Goal: Task Accomplishment & Management: Use online tool/utility

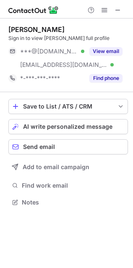
scroll to position [196, 133]
click at [61, 127] on span "AI write personalized message" at bounding box center [68, 126] width 90 height 7
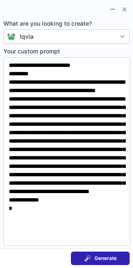
click at [108, 259] on span "Generate" at bounding box center [106, 258] width 22 height 7
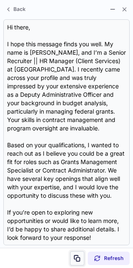
click at [77, 257] on span at bounding box center [77, 258] width 7 height 7
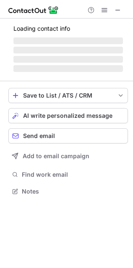
scroll to position [183, 133]
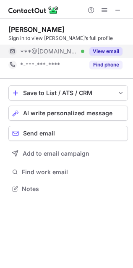
click at [113, 50] on button "View email" at bounding box center [106, 51] width 33 height 8
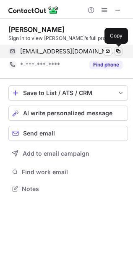
click at [118, 48] on span at bounding box center [118, 51] width 7 height 7
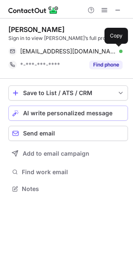
click at [27, 112] on span "AI write personalized message" at bounding box center [68, 113] width 90 height 7
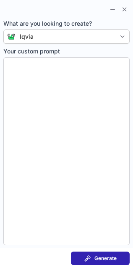
type textarea "**********"
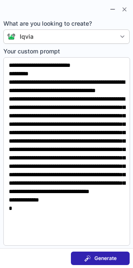
click at [79, 261] on button "Generate" at bounding box center [100, 257] width 59 height 13
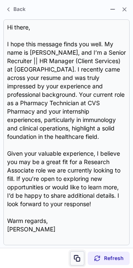
click at [79, 261] on button at bounding box center [77, 258] width 14 height 14
click at [81, 257] on button at bounding box center [77, 258] width 14 height 14
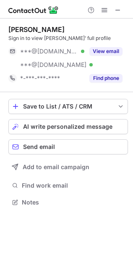
scroll to position [196, 133]
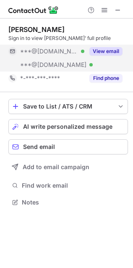
click at [110, 53] on button "View email" at bounding box center [106, 51] width 33 height 8
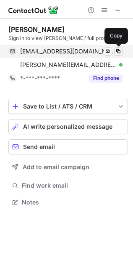
click at [120, 49] on span at bounding box center [118, 51] width 7 height 7
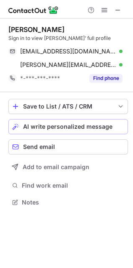
click at [45, 129] on span "AI write personalized message" at bounding box center [68, 126] width 90 height 7
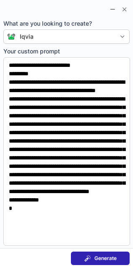
click at [101, 265] on section "Generate" at bounding box center [66, 258] width 133 height 20
click at [105, 263] on button "Generate" at bounding box center [100, 257] width 59 height 13
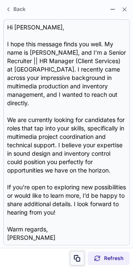
click at [83, 257] on button at bounding box center [77, 258] width 14 height 14
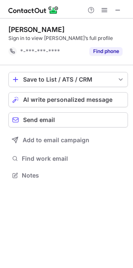
scroll to position [4, 4]
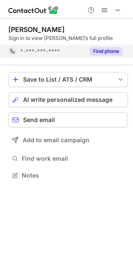
click at [96, 47] on button "Find phone" at bounding box center [106, 51] width 33 height 8
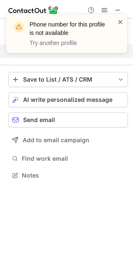
click at [121, 22] on span at bounding box center [120, 22] width 7 height 8
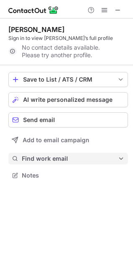
click at [30, 158] on span "Find work email" at bounding box center [70, 159] width 96 height 8
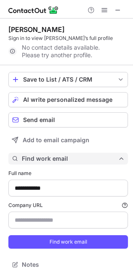
type input "*******"
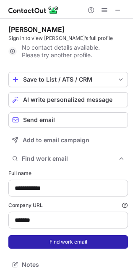
click at [37, 238] on button "Find work email" at bounding box center [68, 241] width 120 height 13
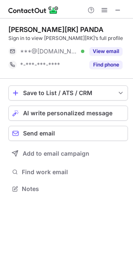
scroll to position [183, 133]
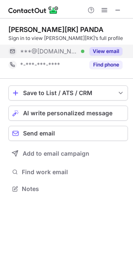
click at [106, 46] on div "View email" at bounding box center [103, 51] width 38 height 13
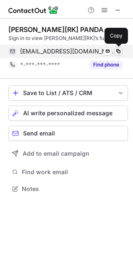
click at [118, 50] on span at bounding box center [118, 51] width 7 height 7
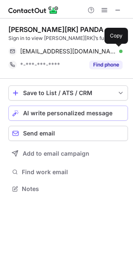
click at [48, 110] on span "AI write personalized message" at bounding box center [68, 113] width 90 height 7
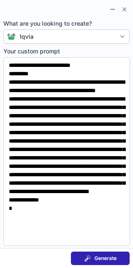
click at [89, 258] on span at bounding box center [87, 258] width 7 height 7
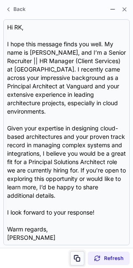
click at [80, 256] on span at bounding box center [77, 258] width 7 height 7
